Goal: Task Accomplishment & Management: Complete application form

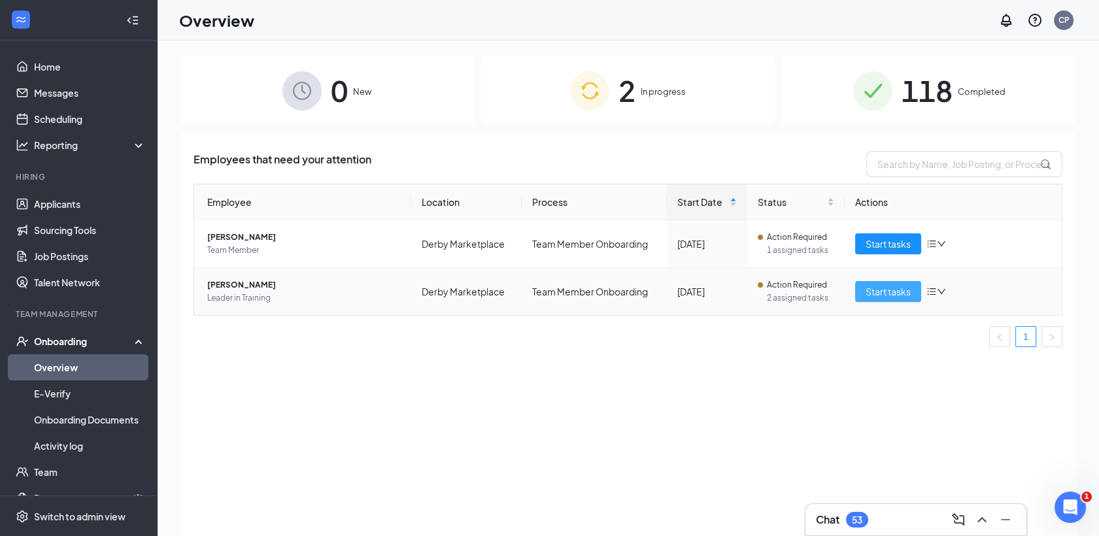
click at [887, 293] on span "Start tasks" at bounding box center [888, 291] width 45 height 14
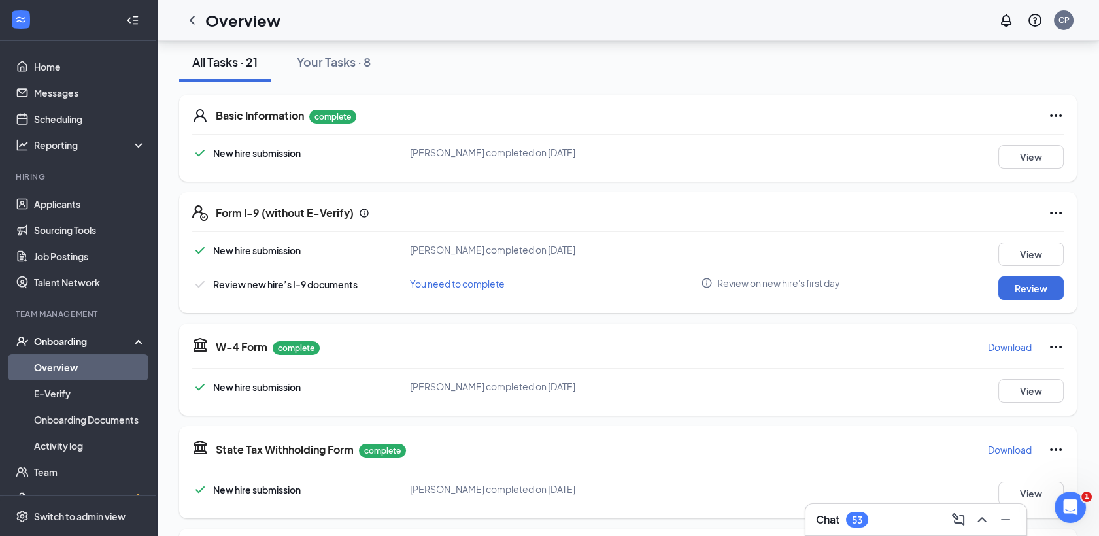
scroll to position [151, 0]
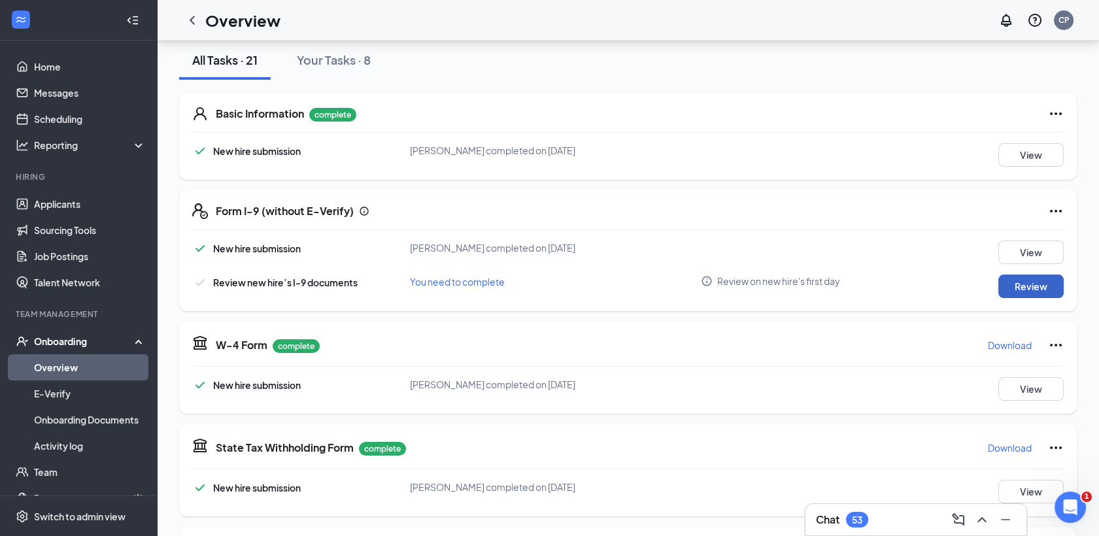
click at [1015, 283] on button "Review" at bounding box center [1031, 287] width 65 height 24
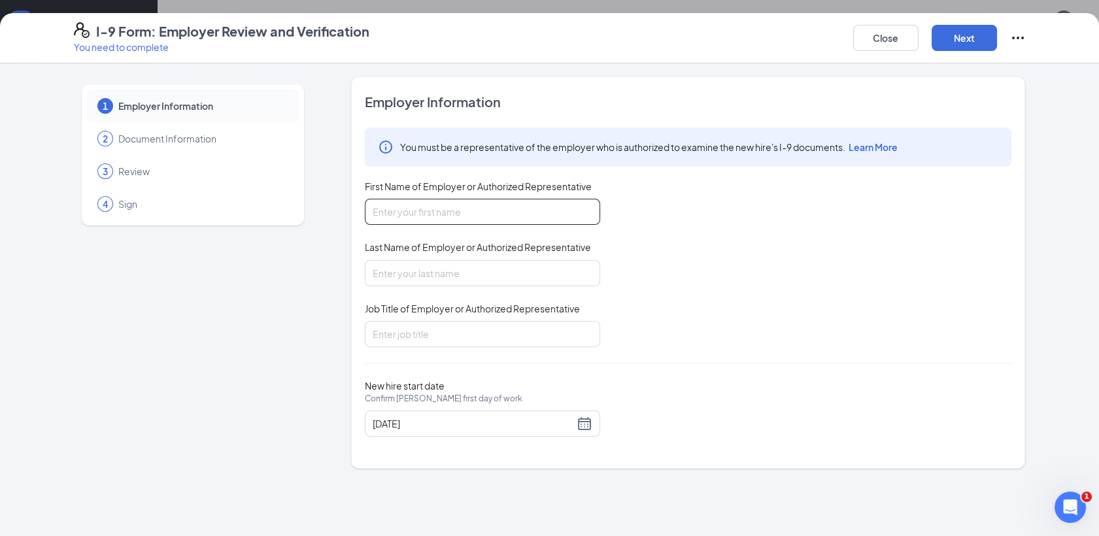
click at [441, 210] on input "First Name of Employer or Authorized Representative" at bounding box center [482, 212] width 235 height 26
type input "Jordyn"
type input "[PERSON_NAME]"
click at [440, 207] on input "Jordyn" at bounding box center [482, 212] width 235 height 26
type input "J"
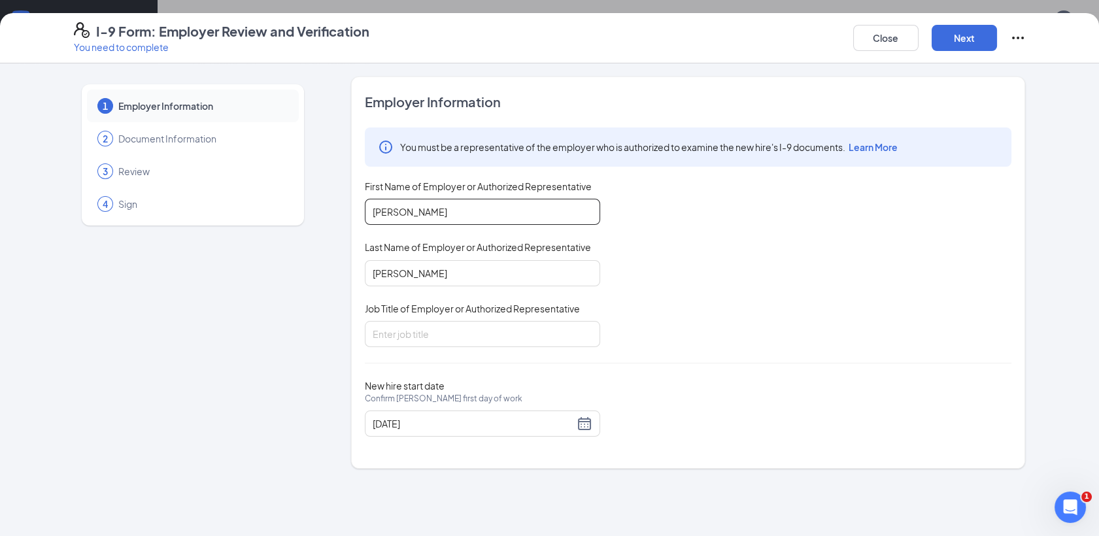
type input "[PERSON_NAME]"
type input "Director of Care"
click at [583, 421] on div "[DATE]" at bounding box center [483, 424] width 220 height 16
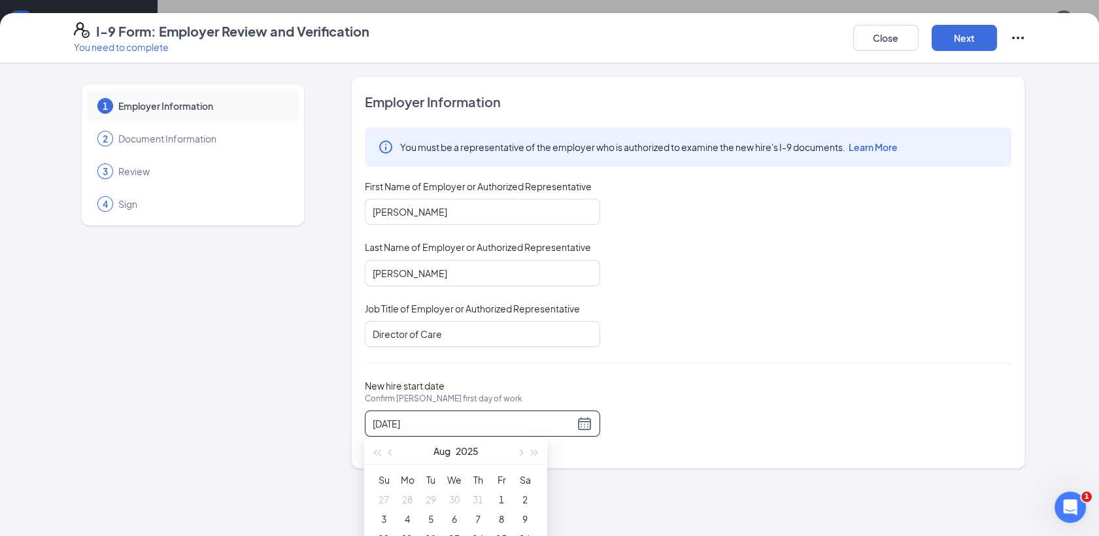
click at [521, 451] on span "button" at bounding box center [520, 452] width 7 height 7
type input "[DATE]"
click at [383, 534] on div "14" at bounding box center [384, 539] width 16 height 16
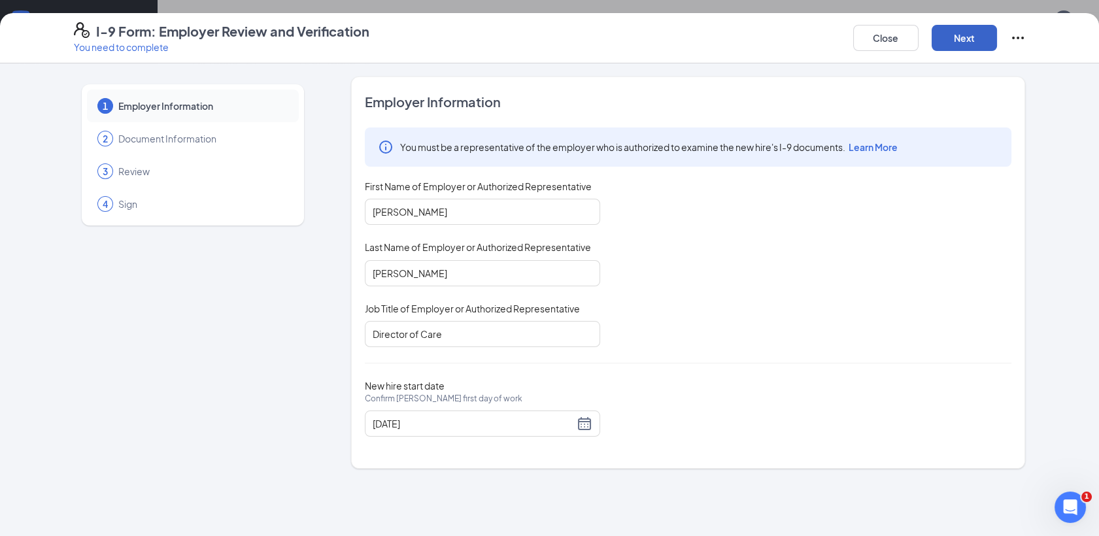
click at [959, 40] on button "Next" at bounding box center [964, 38] width 65 height 26
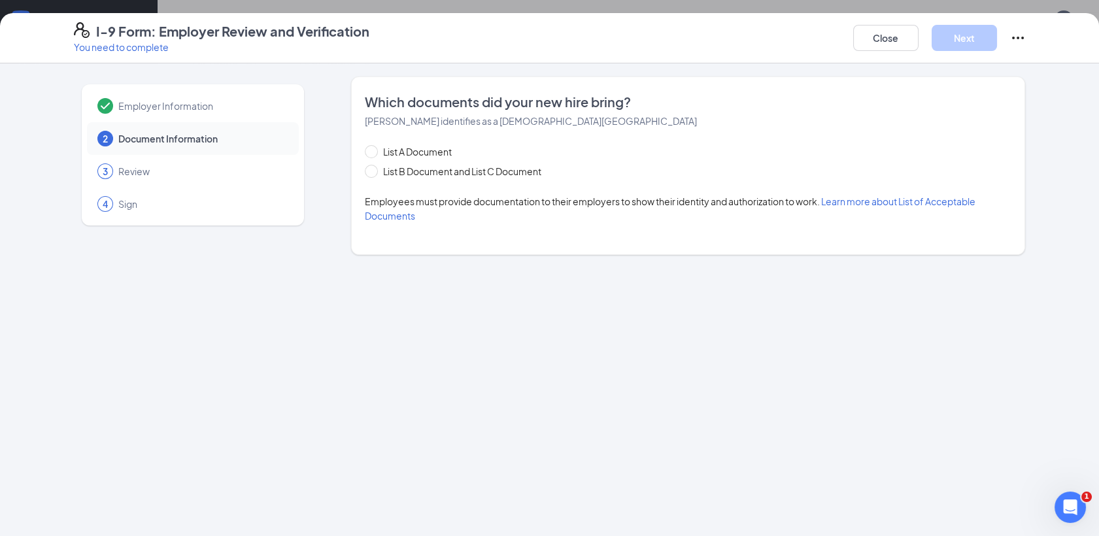
click at [374, 170] on span at bounding box center [371, 171] width 13 height 13
click at [374, 170] on input "List B Document and List C Document" at bounding box center [369, 169] width 9 height 9
radio input "true"
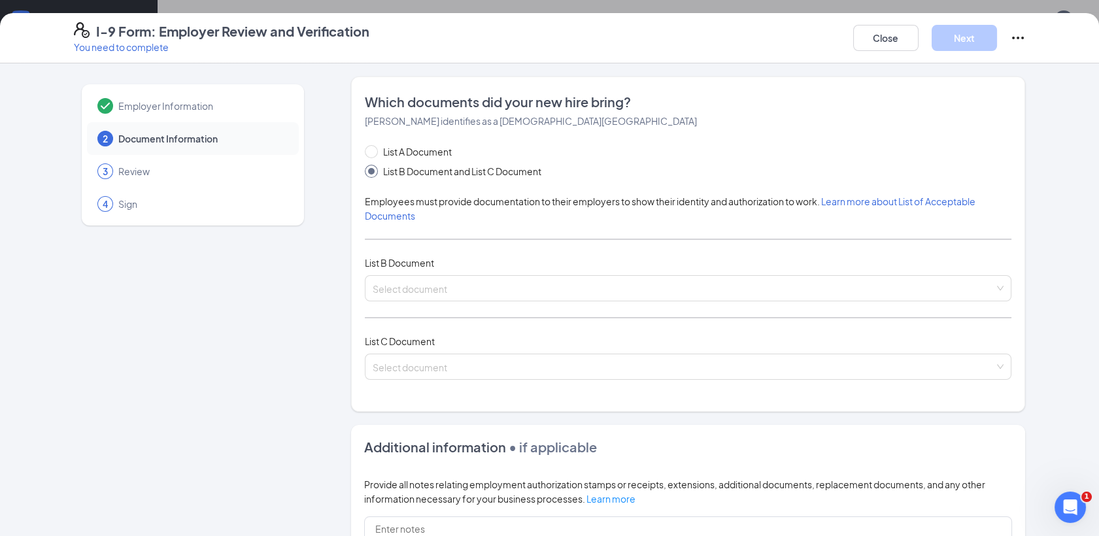
click at [403, 285] on input "search" at bounding box center [684, 286] width 622 height 20
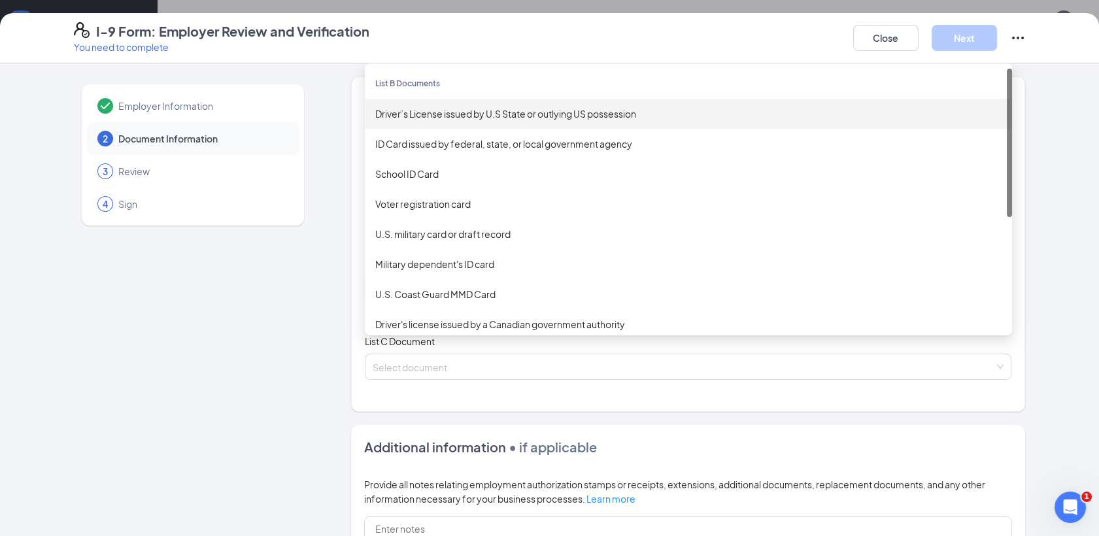
click at [445, 117] on div "Driver’s License issued by U.S State or outlying US possession" at bounding box center [688, 114] width 626 height 14
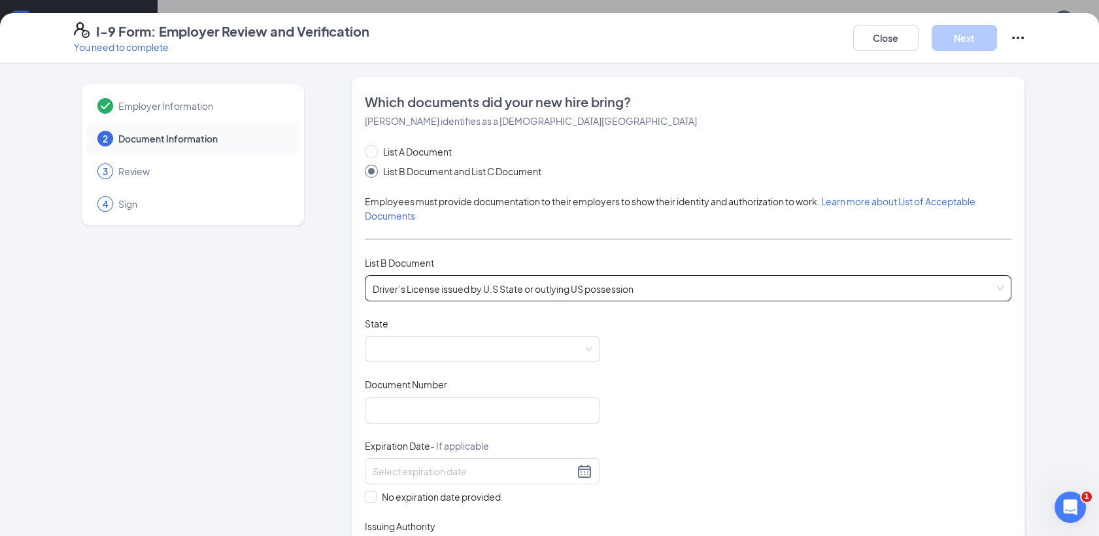
click at [406, 338] on span at bounding box center [483, 349] width 220 height 25
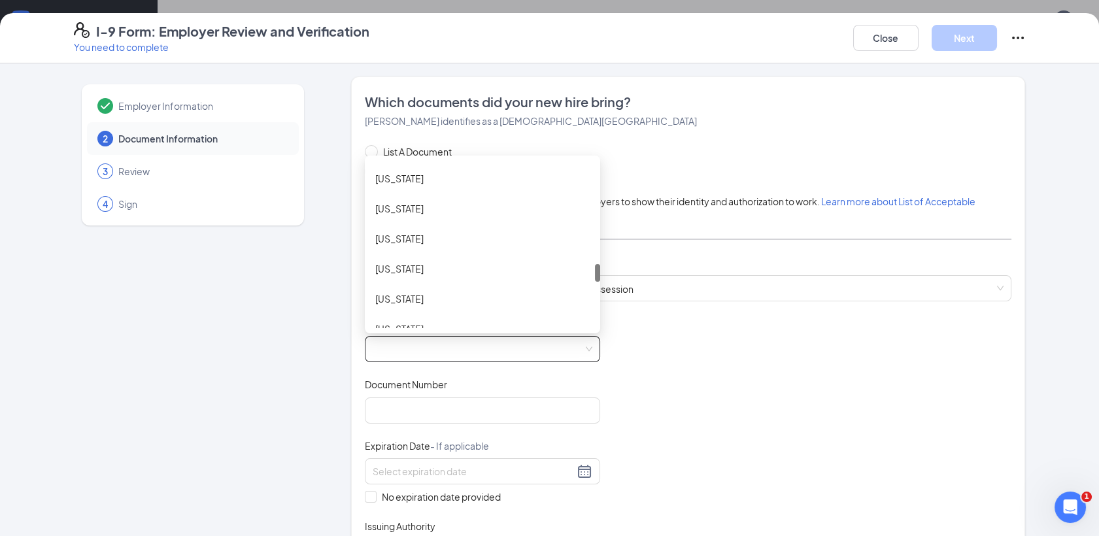
scroll to position [940, 0]
drag, startPoint x: 591, startPoint y: 173, endPoint x: 589, endPoint y: 276, distance: 102.7
click at [595, 276] on div at bounding box center [597, 273] width 5 height 18
click at [413, 283] on div "[US_STATE]" at bounding box center [482, 289] width 214 height 14
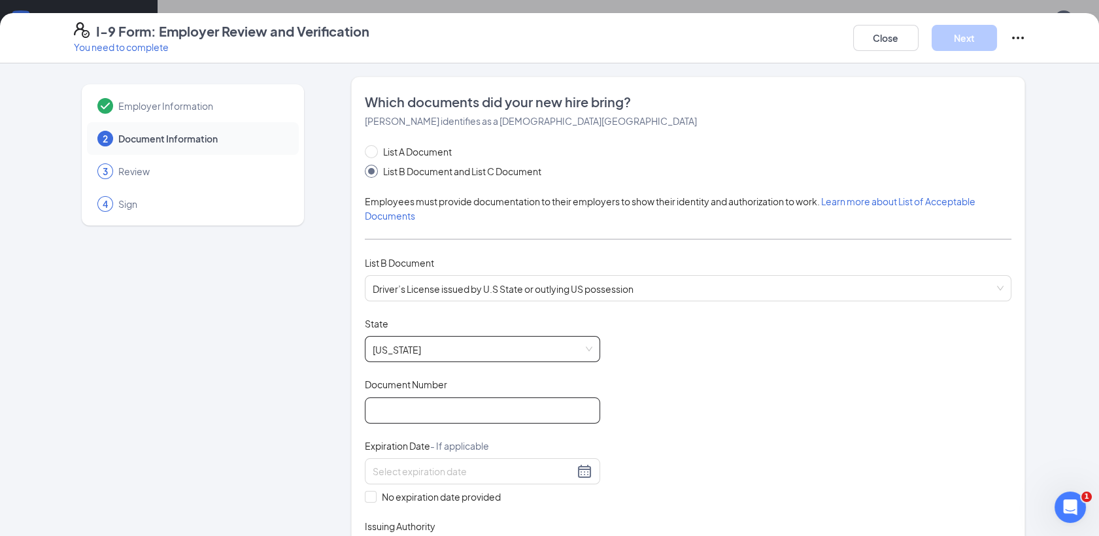
click at [403, 419] on input "Document Number" at bounding box center [482, 411] width 235 height 26
type input "000048306251"
click at [385, 470] on input at bounding box center [473, 471] width 201 height 14
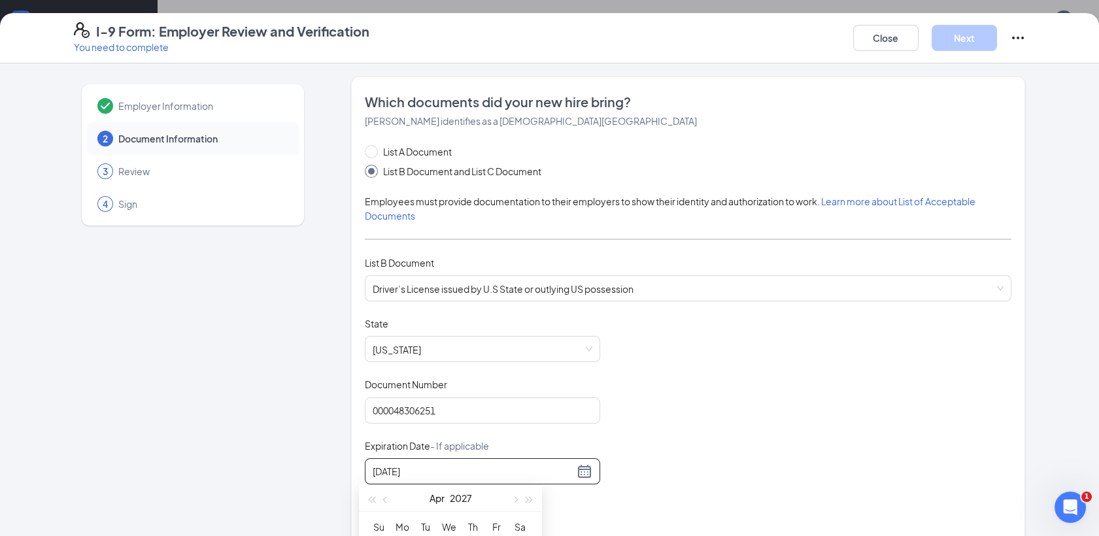
type input "[DATE]"
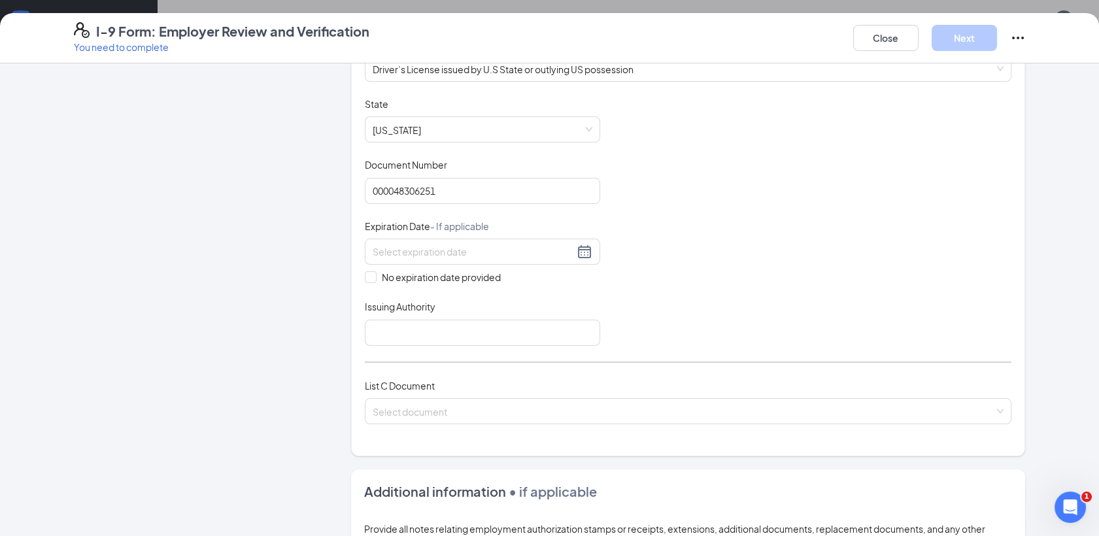
scroll to position [227, 0]
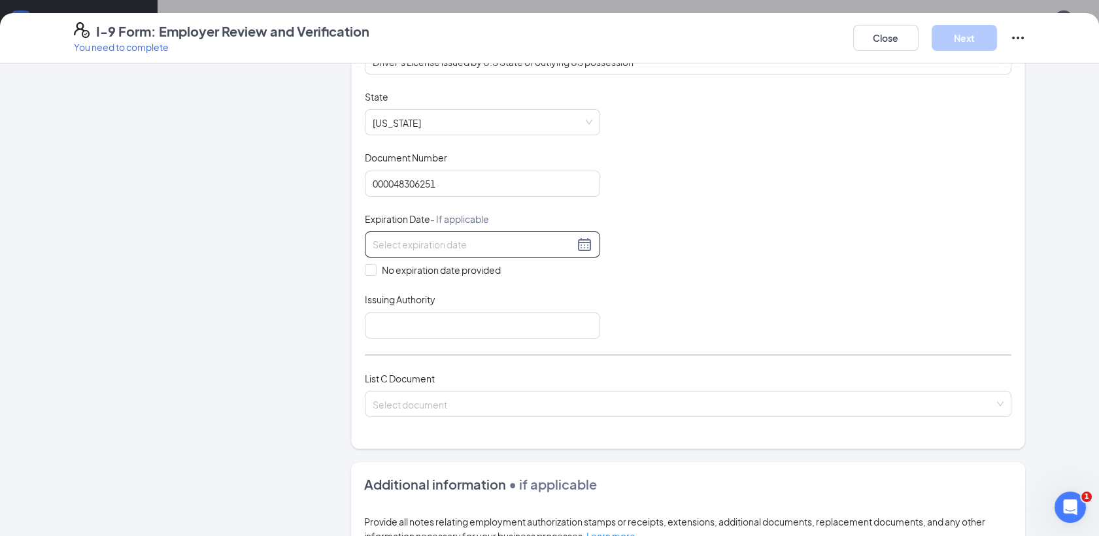
click at [410, 237] on input at bounding box center [473, 244] width 201 height 14
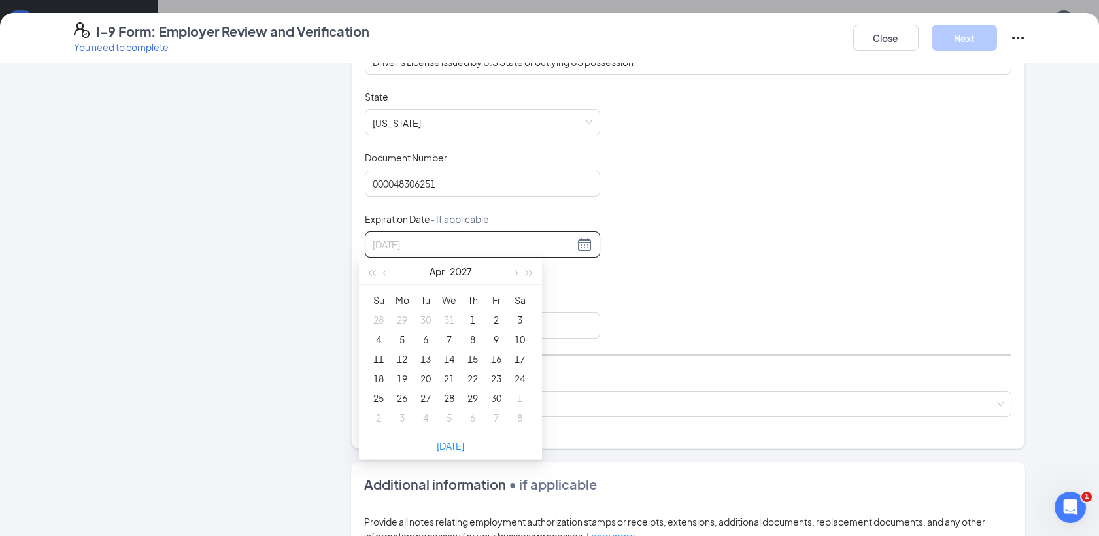
type input "[DATE]"
click at [400, 342] on div "5" at bounding box center [402, 340] width 16 height 16
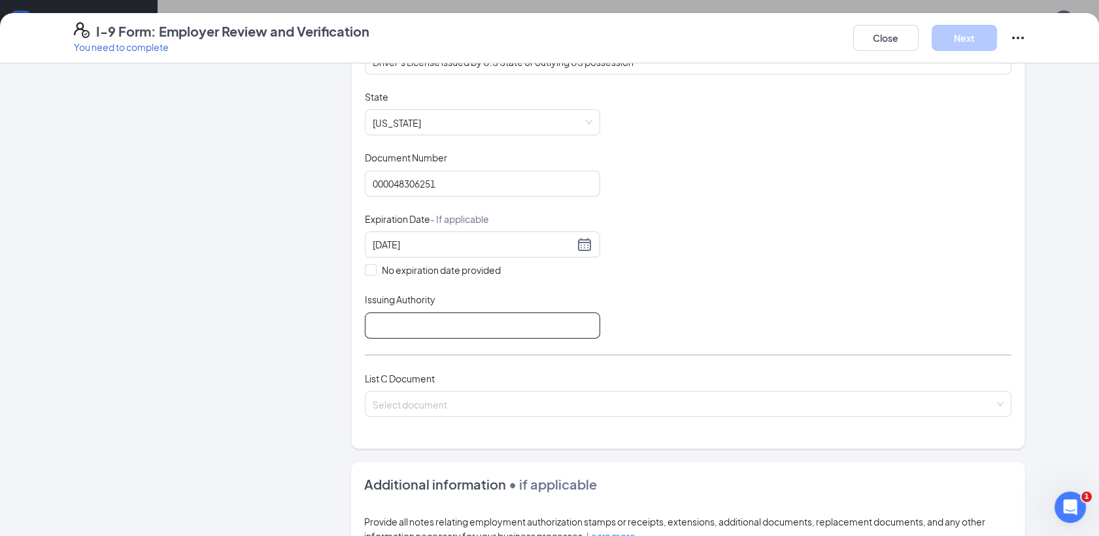
click at [405, 322] on input "Issuing Authority" at bounding box center [482, 326] width 235 height 26
type input "State of [US_STATE]"
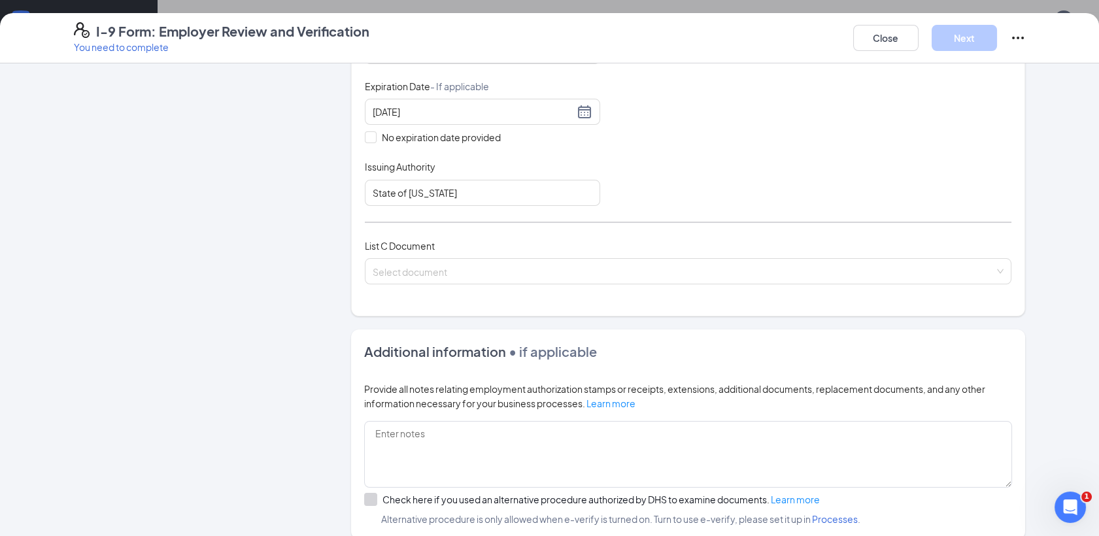
scroll to position [408, 0]
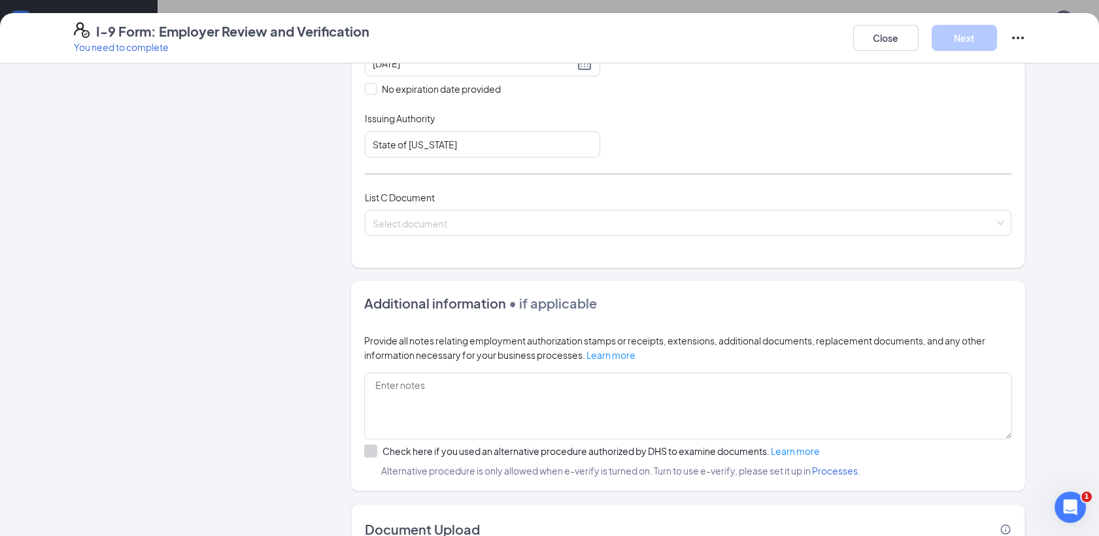
click at [993, 221] on div "Select document" at bounding box center [688, 223] width 647 height 26
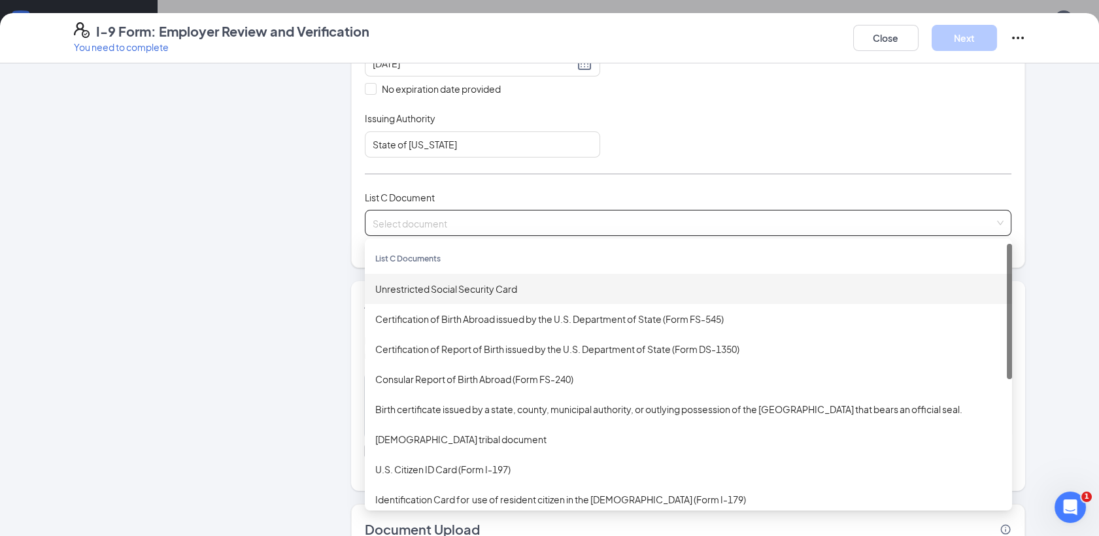
click at [478, 283] on div "Unrestricted Social Security Card" at bounding box center [688, 289] width 626 height 14
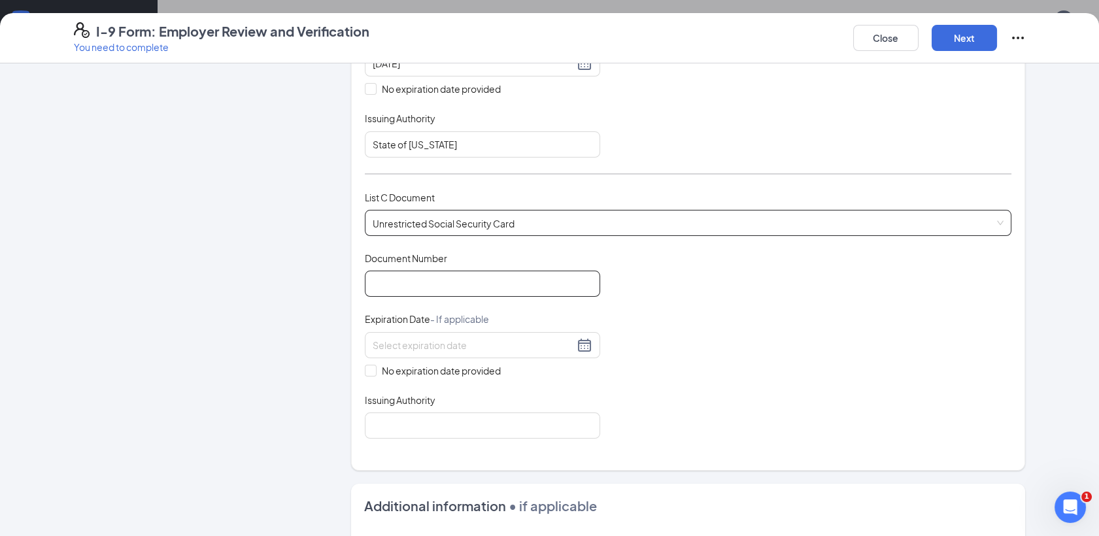
click at [399, 279] on input "Document Number" at bounding box center [482, 284] width 235 height 26
type input "628767778"
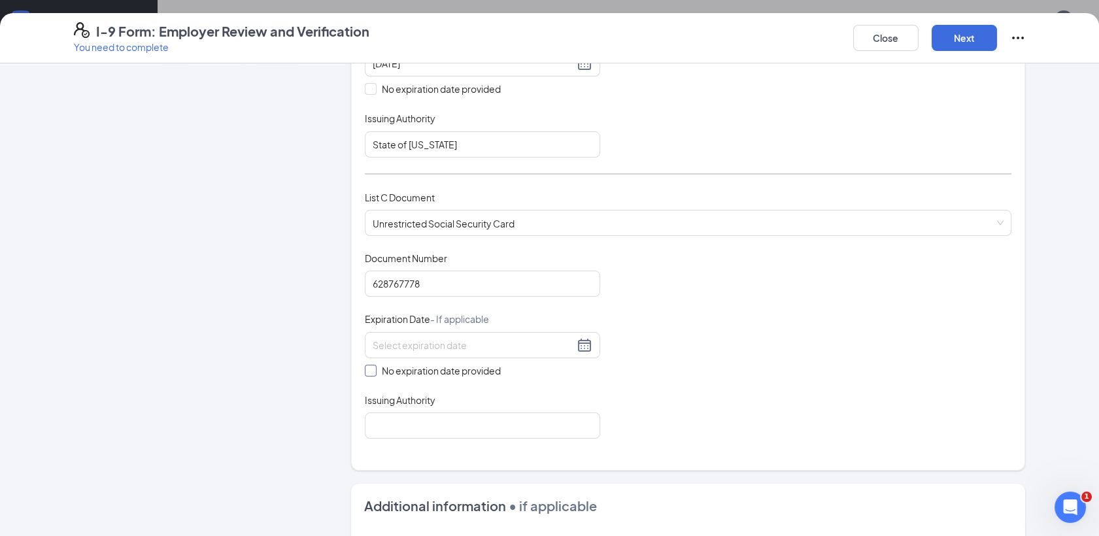
click at [365, 366] on input "No expiration date provided" at bounding box center [369, 369] width 9 height 9
checkbox input "true"
click at [377, 420] on input "Issuing Authority" at bounding box center [482, 428] width 235 height 26
type input "Social Security Administration"
click at [976, 33] on button "Next" at bounding box center [964, 38] width 65 height 26
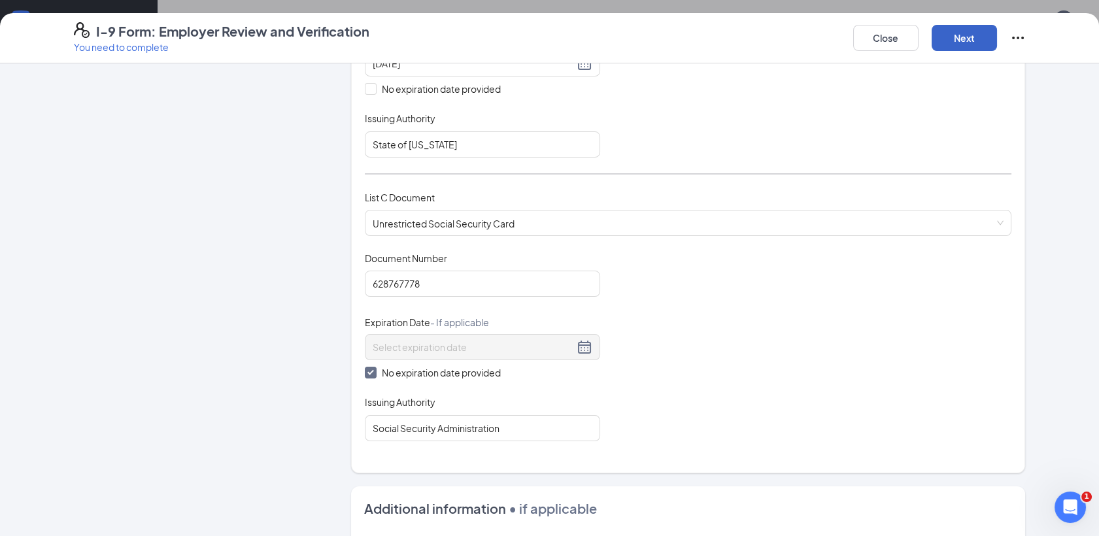
scroll to position [171, 0]
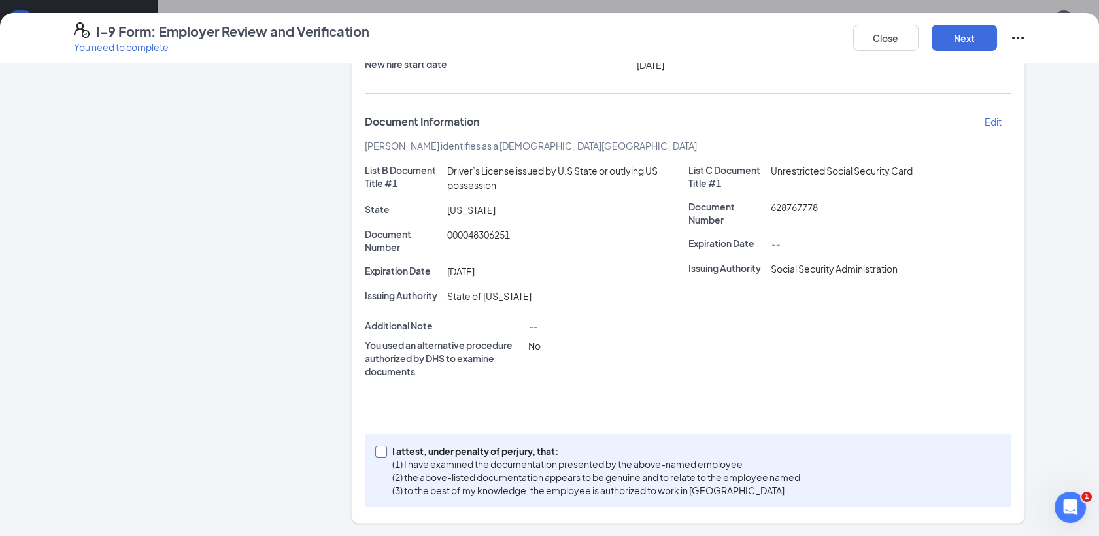
click at [375, 453] on input "I attest, under penalty of [PERSON_NAME], that: (1) I have examined the documen…" at bounding box center [379, 450] width 9 height 9
checkbox input "true"
click at [967, 40] on button "Next" at bounding box center [964, 38] width 65 height 26
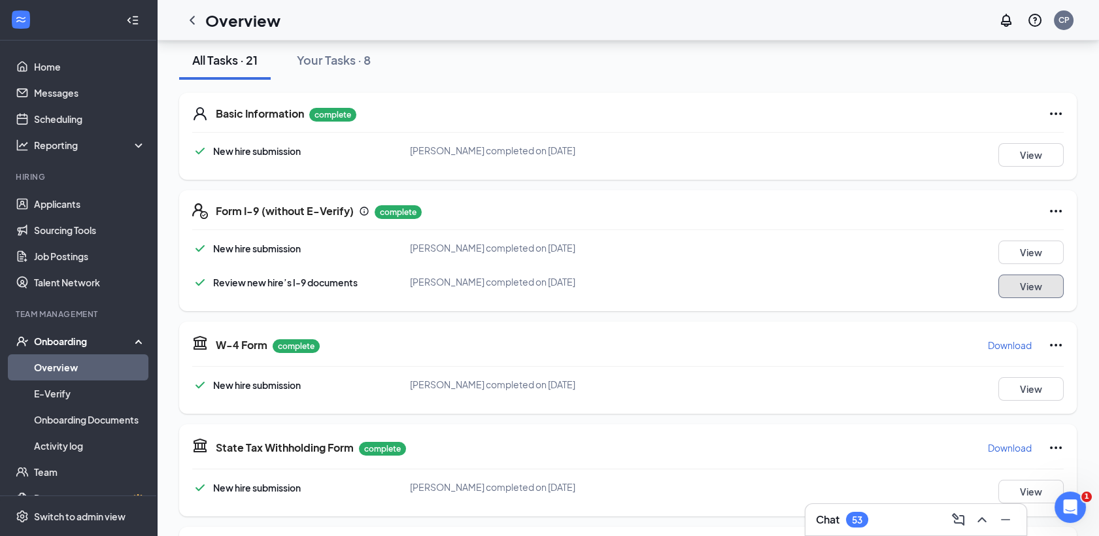
scroll to position [0, 0]
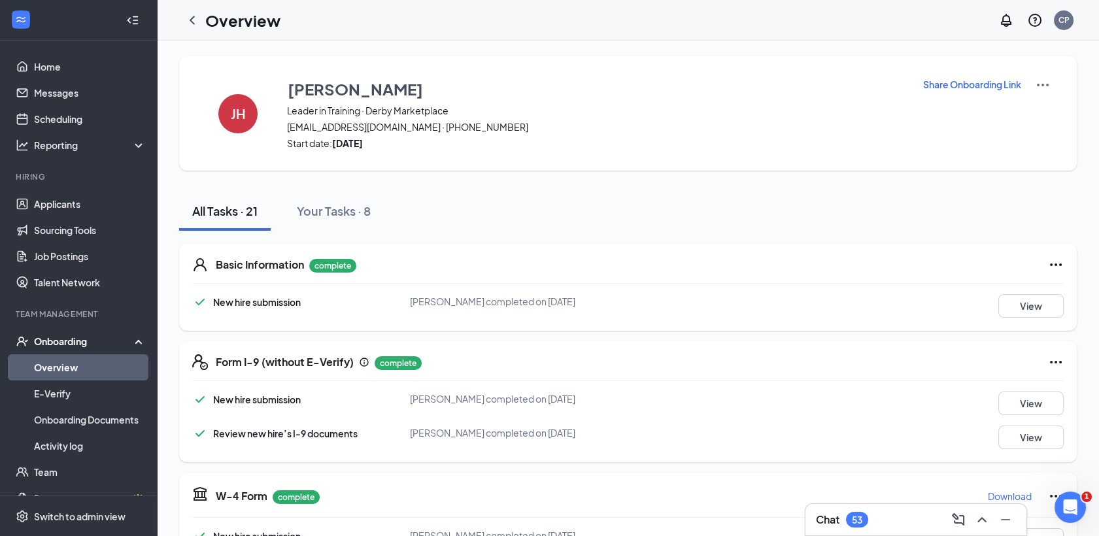
click at [195, 14] on icon "ChevronLeft" at bounding box center [192, 20] width 16 height 16
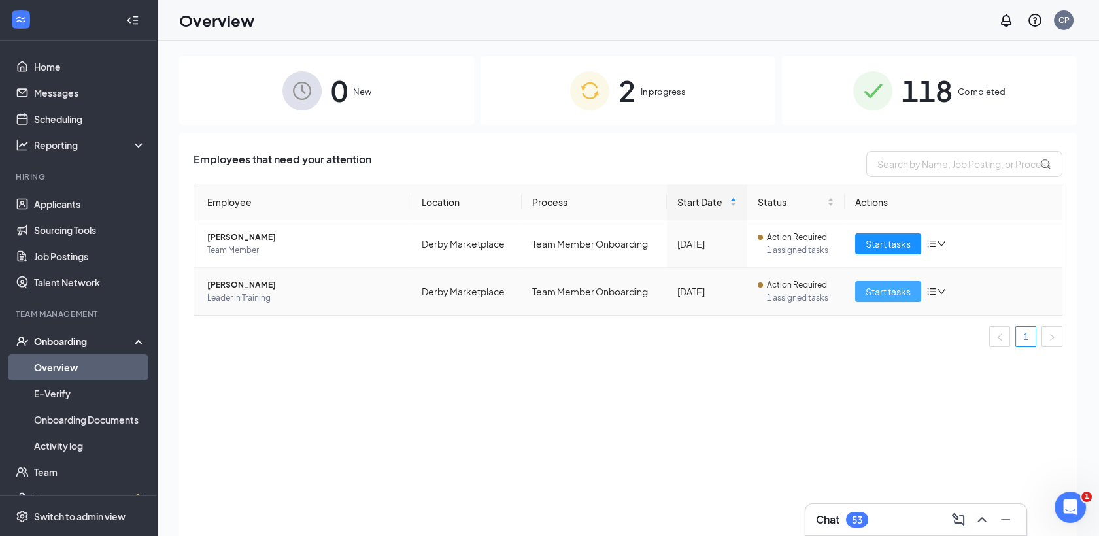
click at [885, 289] on span "Start tasks" at bounding box center [888, 291] width 45 height 14
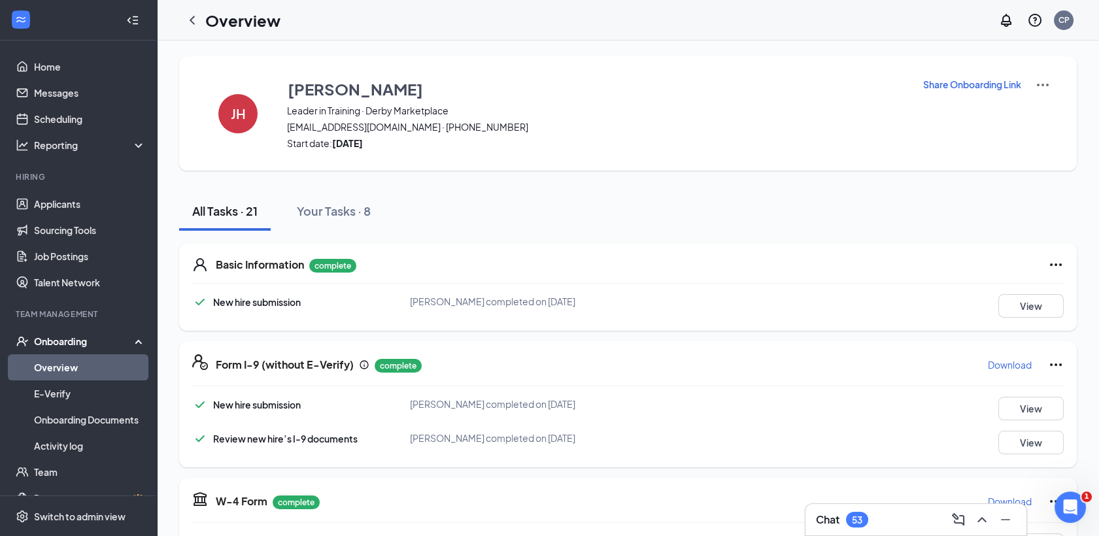
click at [188, 13] on icon "ChevronLeft" at bounding box center [192, 20] width 16 height 16
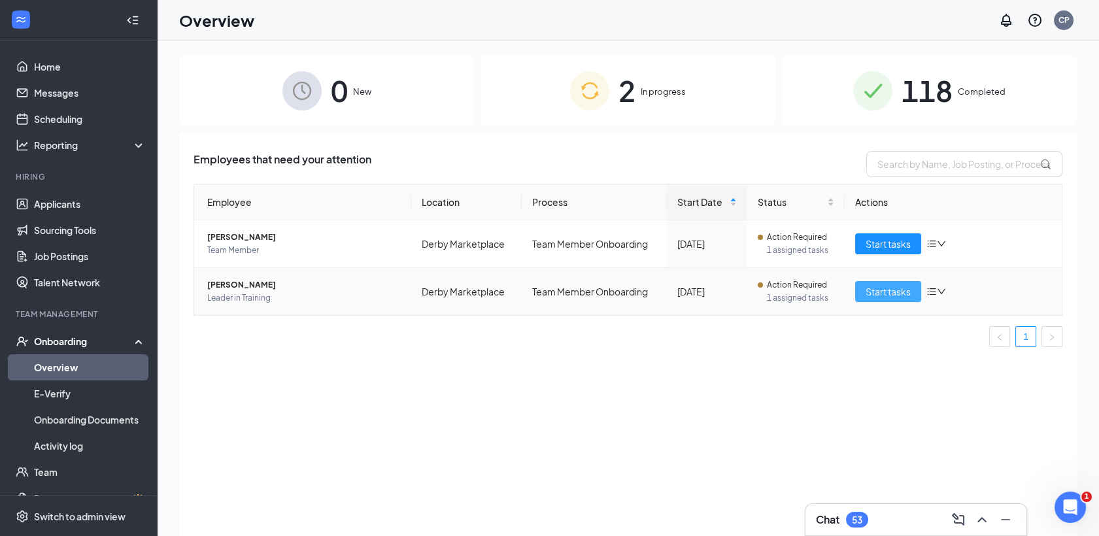
click at [884, 293] on span "Start tasks" at bounding box center [888, 291] width 45 height 14
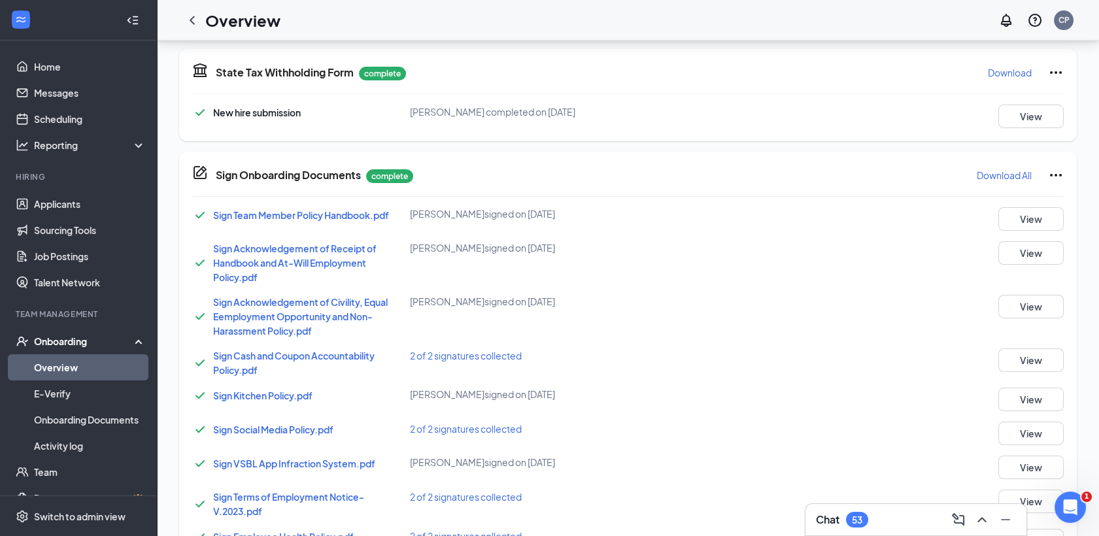
scroll to position [979, 0]
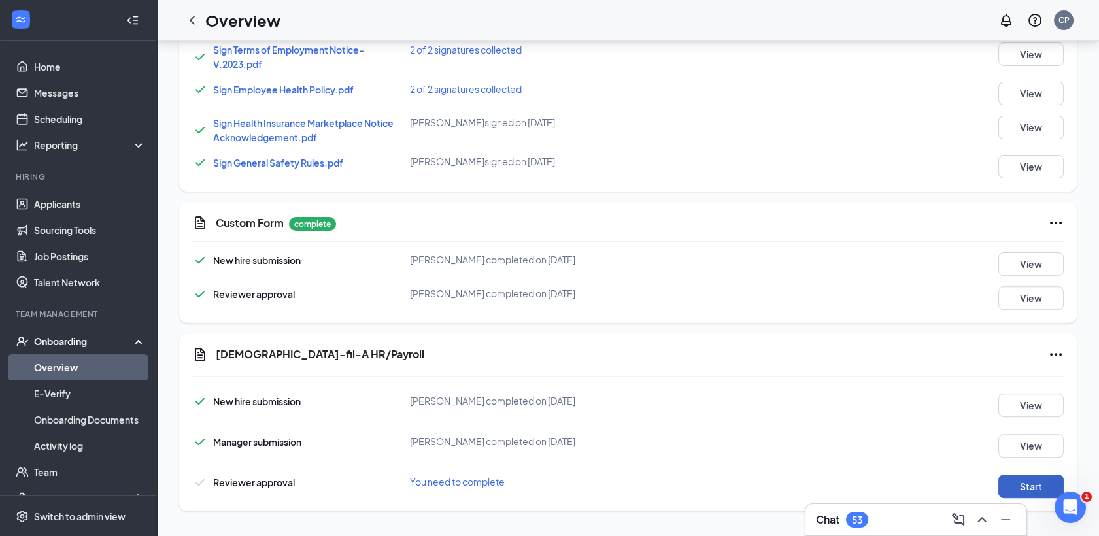
click at [1037, 487] on button "Start" at bounding box center [1031, 487] width 65 height 24
click at [193, 20] on icon "ChevronLeft" at bounding box center [192, 20] width 16 height 16
